Goal: Task Accomplishment & Management: Use online tool/utility

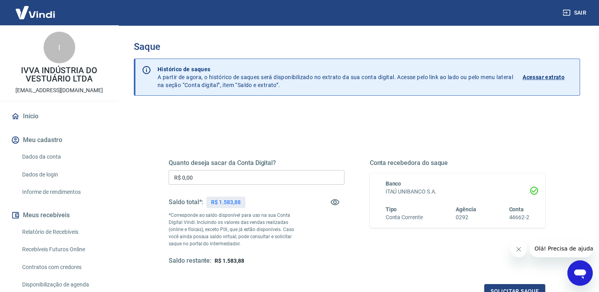
click at [219, 179] on input "R$ 0,00" at bounding box center [257, 177] width 176 height 15
type input "R$ 1.583,88"
click at [509, 288] on button "Solicitar saque" at bounding box center [515, 291] width 61 height 15
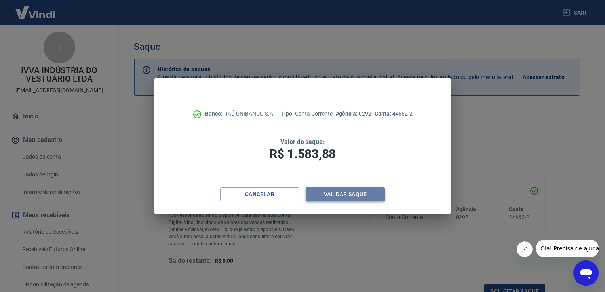
click at [332, 189] on button "Validar saque" at bounding box center [345, 194] width 79 height 15
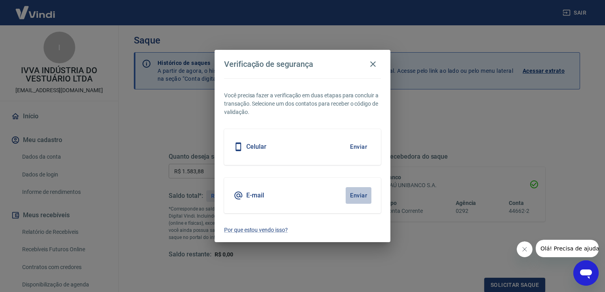
click at [362, 198] on button "Enviar" at bounding box center [359, 195] width 26 height 17
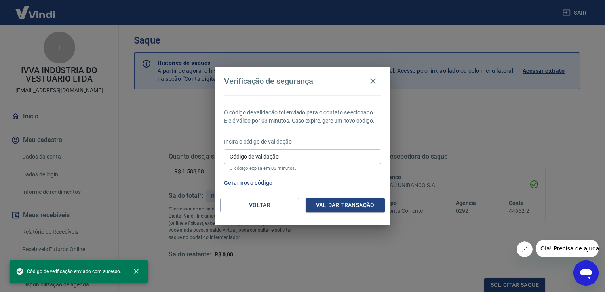
click at [271, 155] on input "Código de validação" at bounding box center [302, 156] width 157 height 15
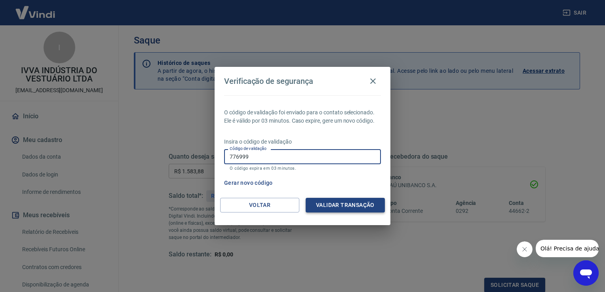
type input "776999"
click at [375, 203] on button "Validar transação" at bounding box center [345, 205] width 79 height 15
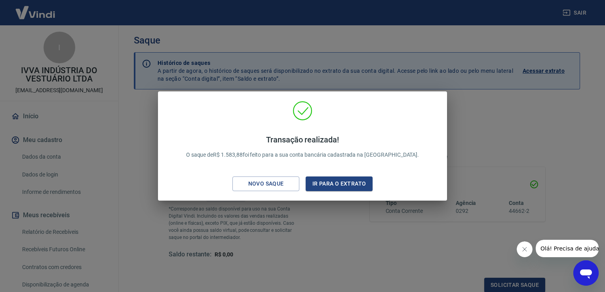
click at [500, 155] on div "Transação realizada! O saque de R$ 1.583,88 foi feito para a sua conta bancária…" at bounding box center [302, 146] width 605 height 292
